Goal: Task Accomplishment & Management: Manage account settings

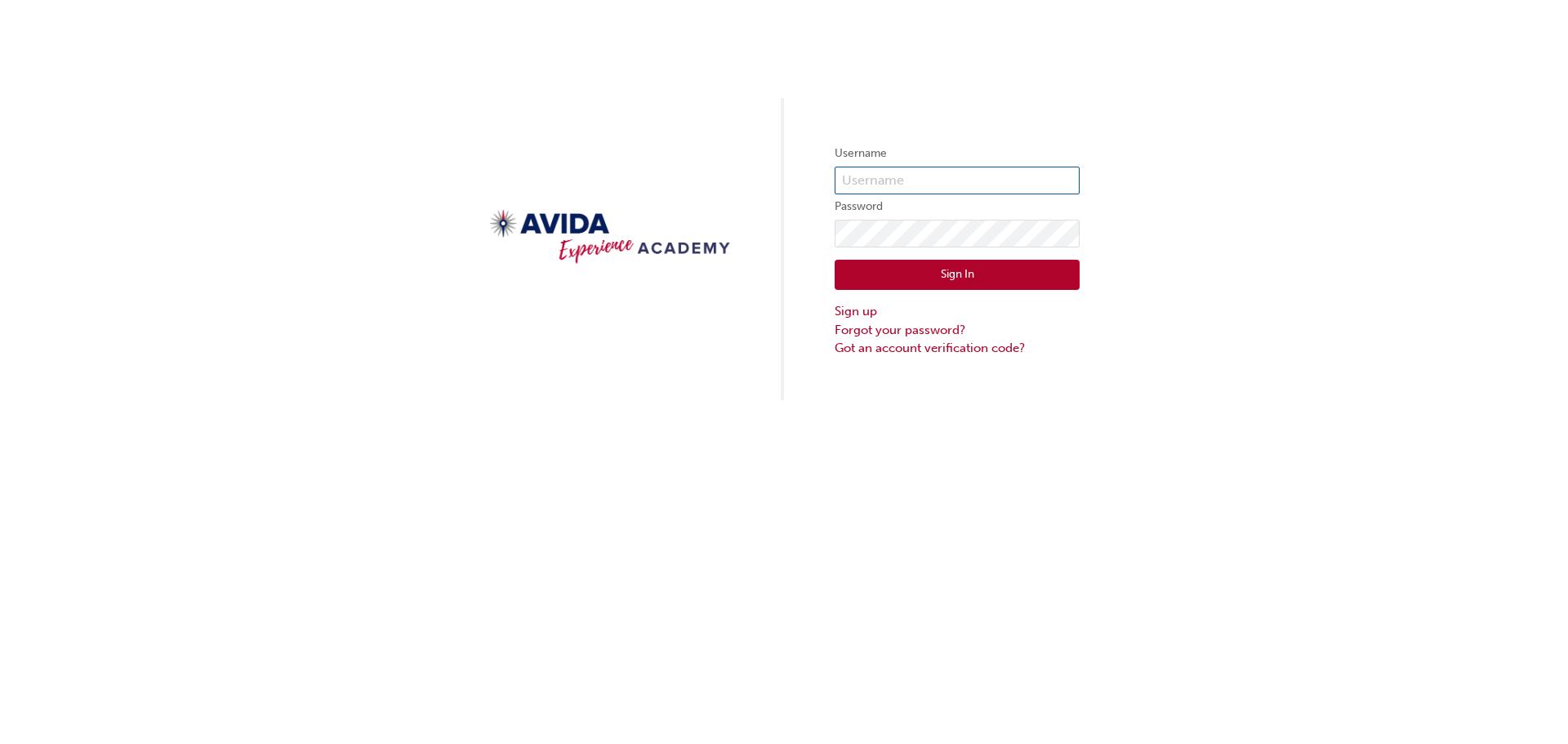
type input "staylor"
click at [969, 176] on input "staylor" at bounding box center [957, 180] width 245 height 27
click at [647, 146] on div "Username staylor Password Sign In Sign up Forgot your password? Got an account …" at bounding box center [784, 200] width 1568 height 400
drag, startPoint x: 928, startPoint y: 176, endPoint x: 728, endPoint y: 147, distance: 202.1
click at [731, 148] on div "Username staylor Password Sign In Sign up Forgot your password? Got an account …" at bounding box center [784, 200] width 1568 height 400
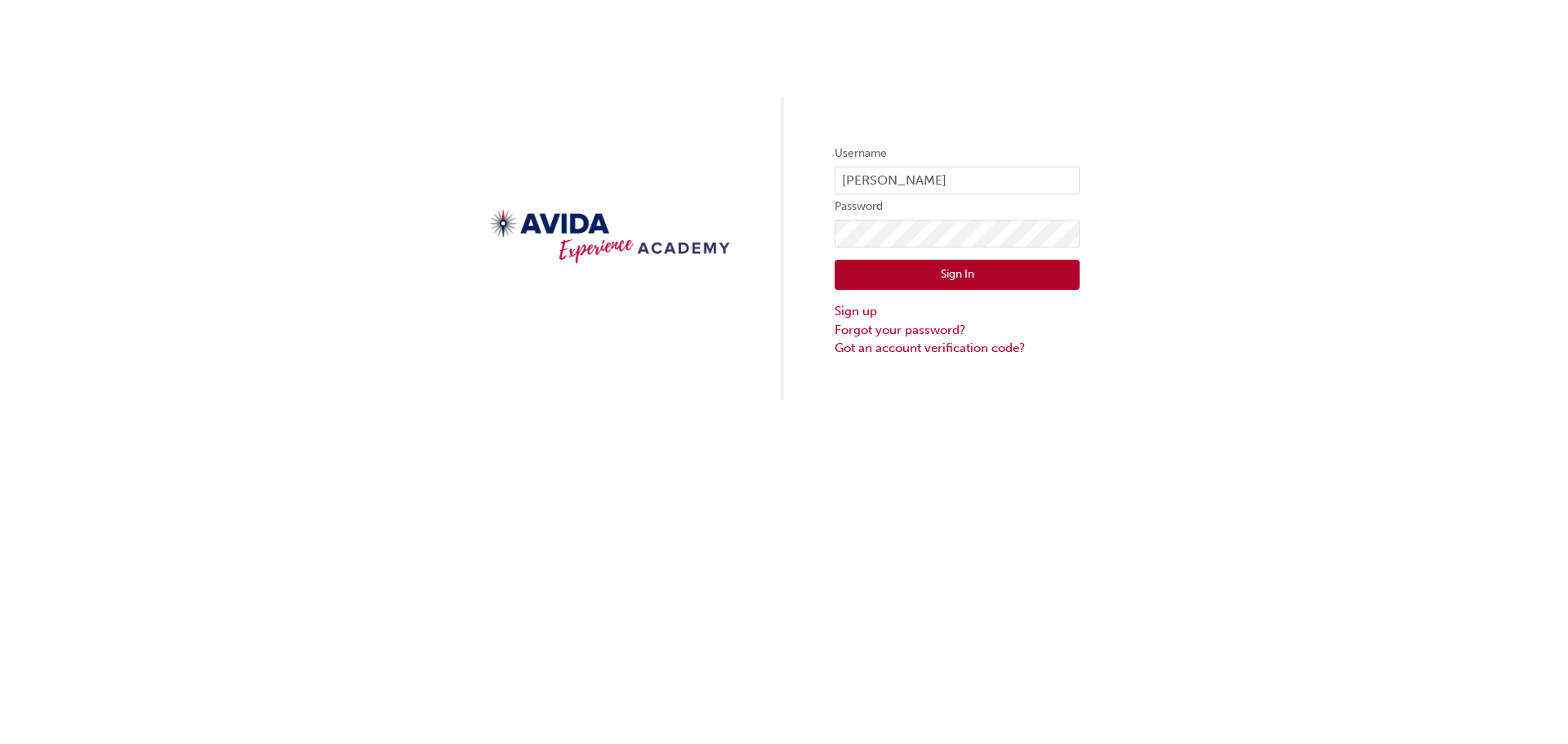
click at [966, 218] on form "Username staylor Password Sign In Sign up Forgot your password? Got an account …" at bounding box center [957, 250] width 245 height 213
click at [919, 487] on div "Username staylor Password Sign In Sign up Forgot your password? Got an account …" at bounding box center [784, 372] width 1568 height 744
click at [859, 439] on div "Username staylor Password Sign In Sign up Forgot your password? Got an account …" at bounding box center [784, 372] width 1568 height 744
click at [456, 267] on div "Username staylor Password Sign In Sign up Forgot your password? Got an account …" at bounding box center [784, 200] width 1568 height 400
